Goal: Task Accomplishment & Management: Manage account settings

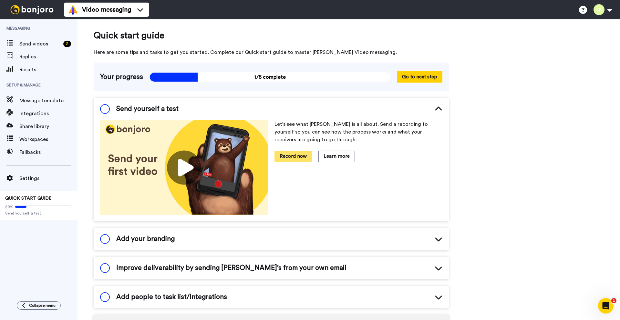
click at [291, 156] on button "Record now" at bounding box center [292, 156] width 37 height 11
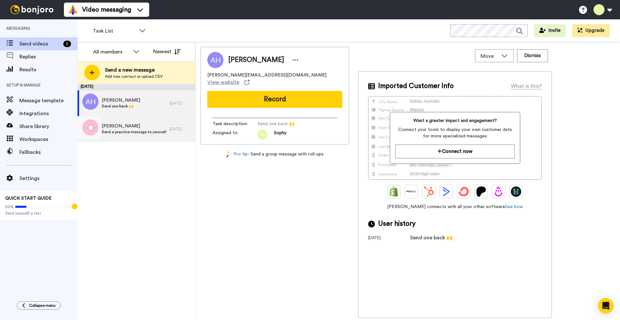
click at [122, 134] on span "Send a practice message to yourself" at bounding box center [134, 131] width 65 height 5
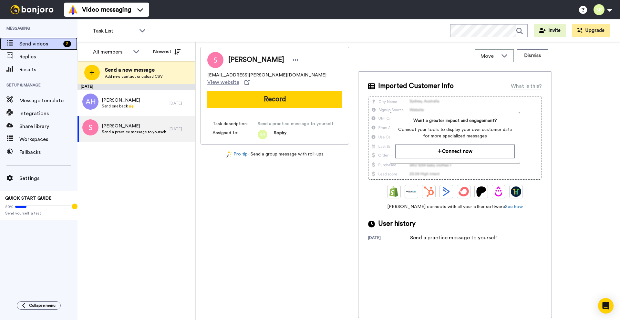
click at [42, 46] on span "Send videos" at bounding box center [39, 44] width 41 height 8
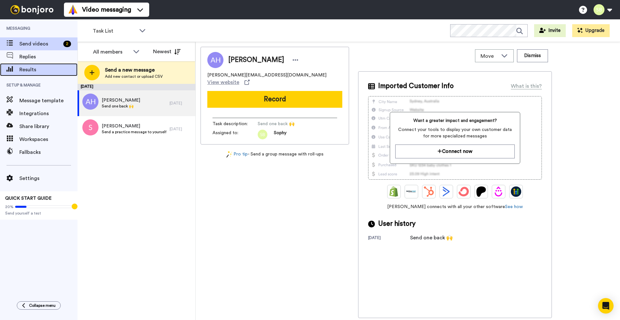
click at [32, 70] on span "Results" at bounding box center [48, 70] width 58 height 8
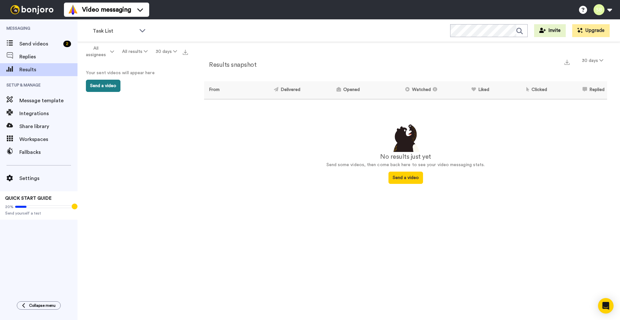
click at [111, 86] on button "Send a video" at bounding box center [103, 86] width 35 height 12
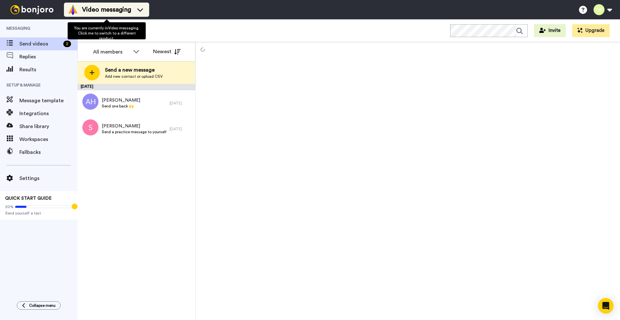
click at [141, 8] on icon at bounding box center [140, 9] width 10 height 6
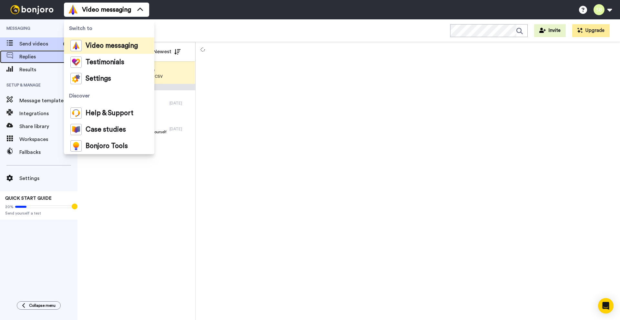
click at [27, 58] on span "Replies" at bounding box center [48, 57] width 58 height 8
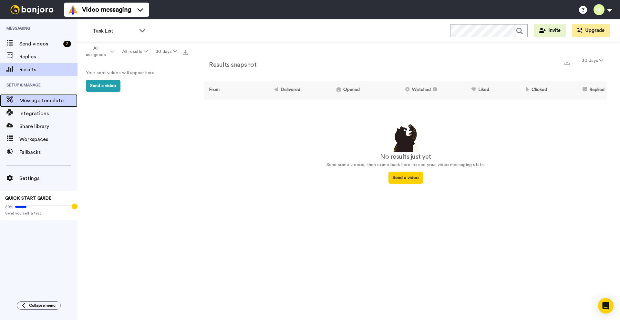
click at [33, 102] on span "Message template" at bounding box center [48, 101] width 58 height 8
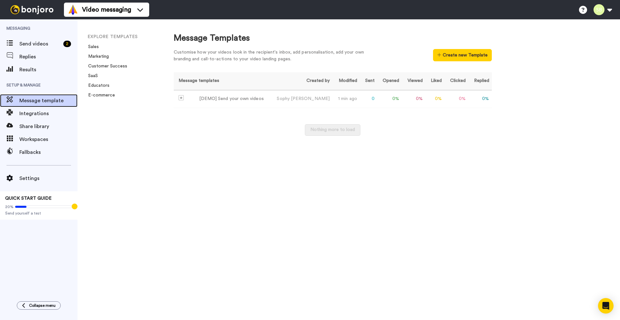
click at [36, 99] on span "Message template" at bounding box center [48, 101] width 58 height 8
click at [33, 70] on span "Results" at bounding box center [48, 70] width 58 height 8
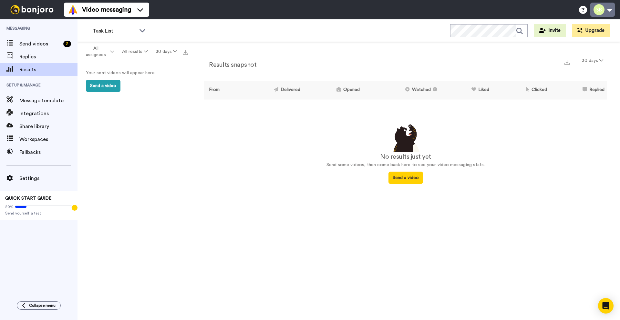
click at [599, 12] on button at bounding box center [602, 10] width 25 height 14
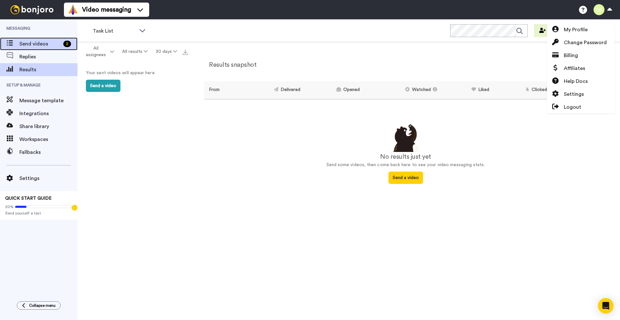
click at [33, 42] on span "Send videos" at bounding box center [39, 44] width 41 height 8
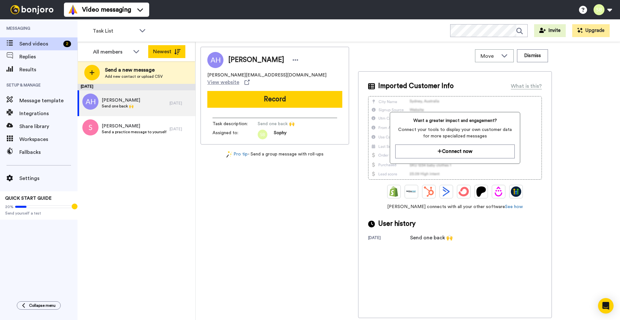
click at [179, 47] on button "Newest" at bounding box center [166, 51] width 37 height 13
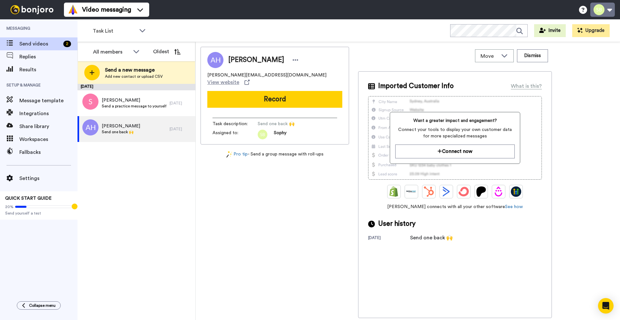
click at [599, 9] on button at bounding box center [602, 10] width 25 height 14
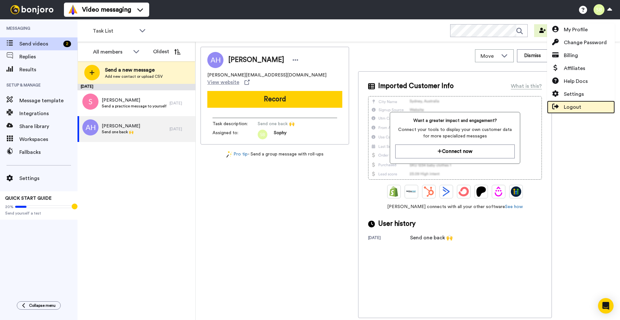
click at [577, 107] on span "Logout" at bounding box center [572, 107] width 17 height 8
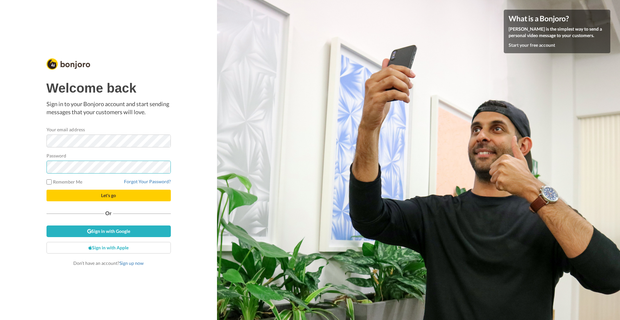
click at [45, 166] on div "Welcome back Sign in to your Bonjoro account and start sending messages that yo…" at bounding box center [109, 160] width 128 height 216
click at [55, 218] on div "Welcome back Sign in to your Bonjoro account and start sending messages that yo…" at bounding box center [108, 174] width 124 height 186
click at [78, 197] on button "Let's go" at bounding box center [108, 196] width 124 height 12
